Goal: Task Accomplishment & Management: Manage account settings

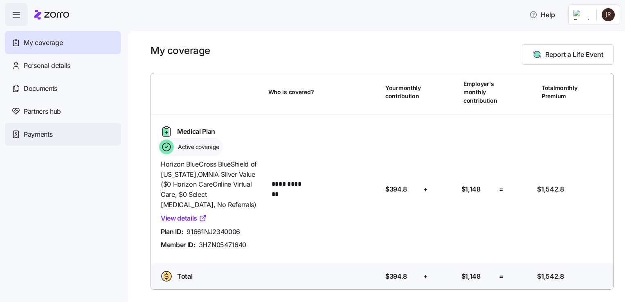
click at [41, 134] on span "Payments" at bounding box center [38, 134] width 29 height 10
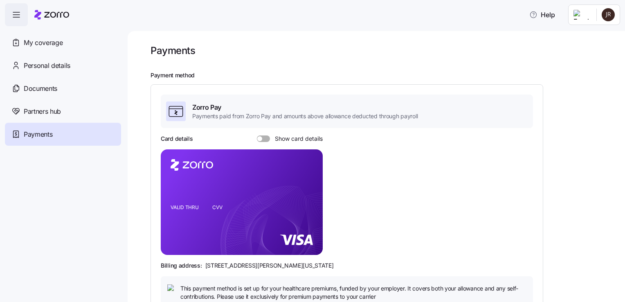
click at [266, 138] on span at bounding box center [266, 138] width 8 height 7
click at [257, 135] on input "Show card details" at bounding box center [257, 135] width 0 height 0
click at [262, 138] on span at bounding box center [261, 138] width 8 height 7
click at [257, 135] on input "Show card details" at bounding box center [257, 135] width 0 height 0
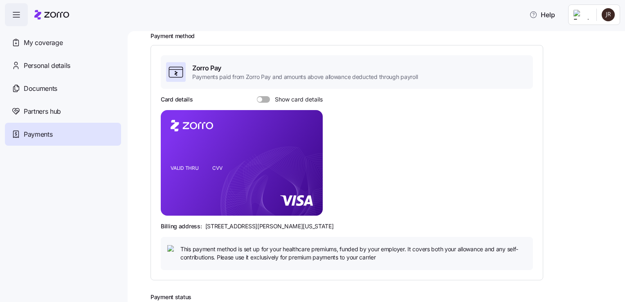
scroll to position [21, 0]
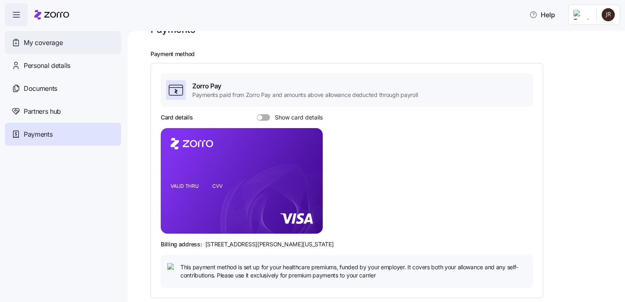
click at [41, 41] on span "My coverage" at bounding box center [43, 43] width 39 height 10
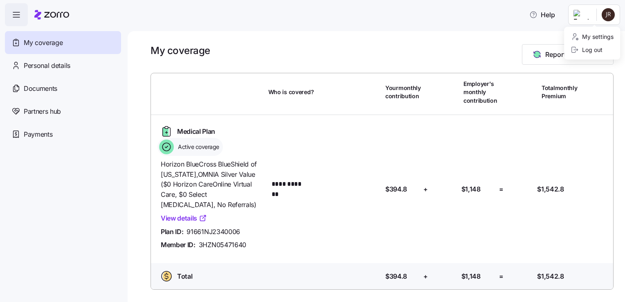
click at [609, 13] on html "**********" at bounding box center [312, 148] width 625 height 297
click at [590, 53] on div "Log out" at bounding box center [587, 49] width 32 height 9
